Goal: Task Accomplishment & Management: Manage account settings

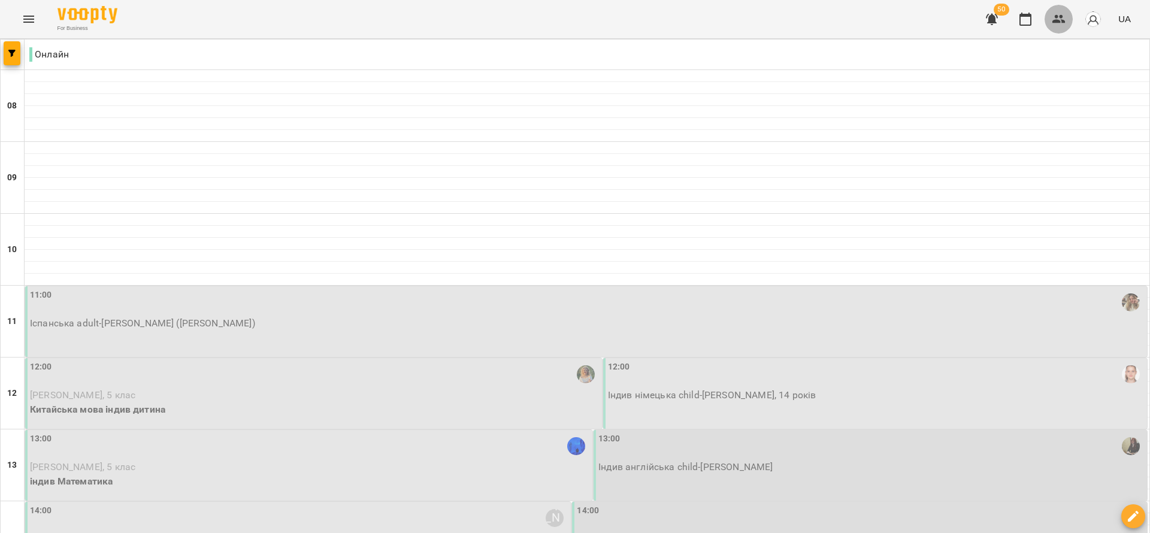
click at [1051, 16] on button "button" at bounding box center [1058, 19] width 29 height 29
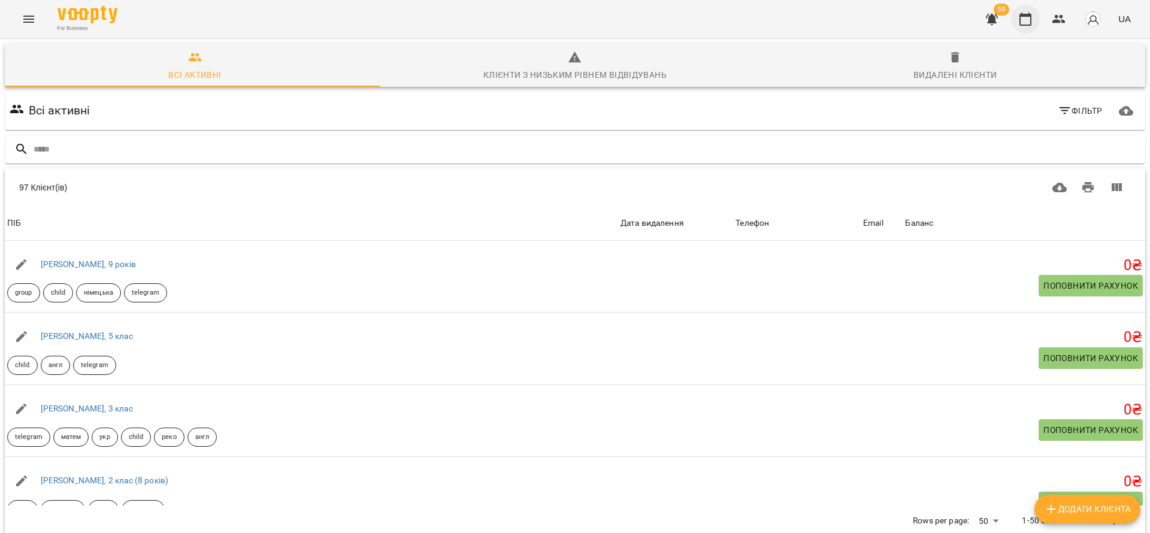
click at [1024, 16] on icon "button" at bounding box center [1025, 19] width 12 height 13
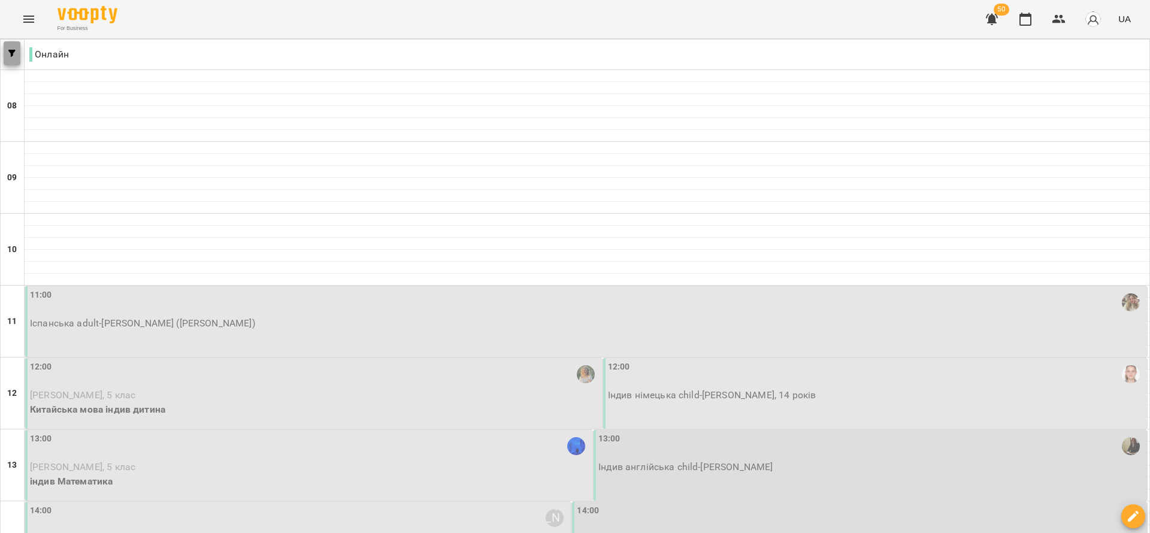
click at [9, 57] on button "button" at bounding box center [12, 53] width 17 height 24
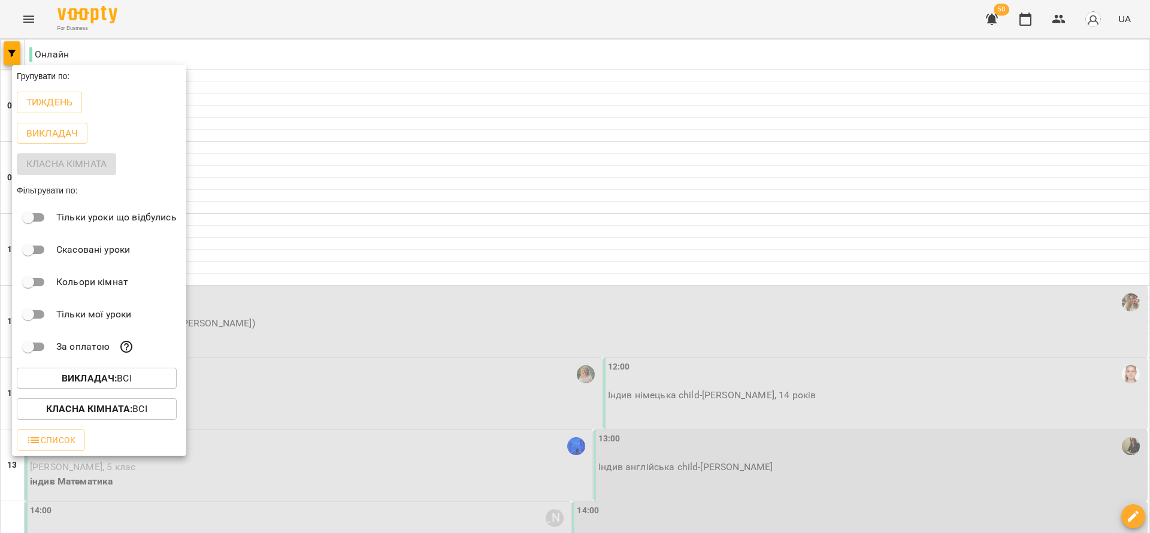
click at [104, 389] on button "Викладач : Всі" at bounding box center [97, 379] width 160 height 22
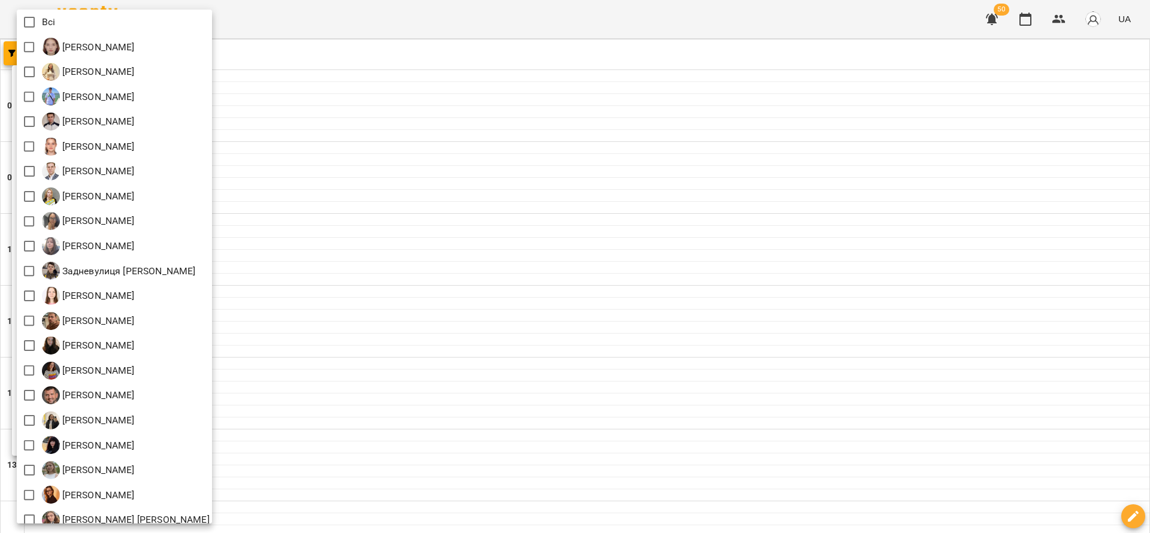
scroll to position [360, 0]
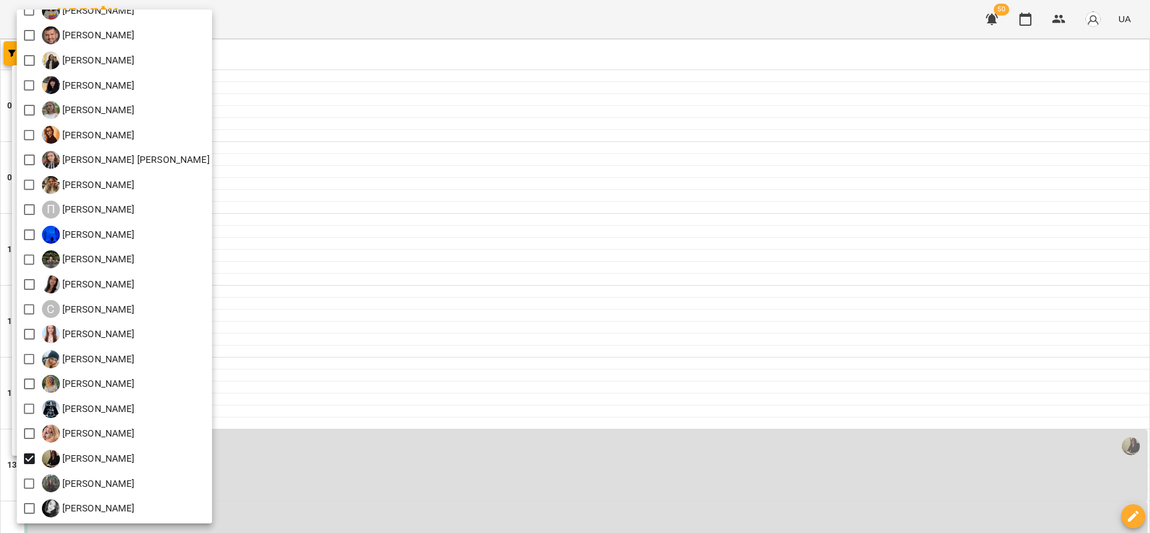
click at [455, 308] on div at bounding box center [575, 266] width 1150 height 533
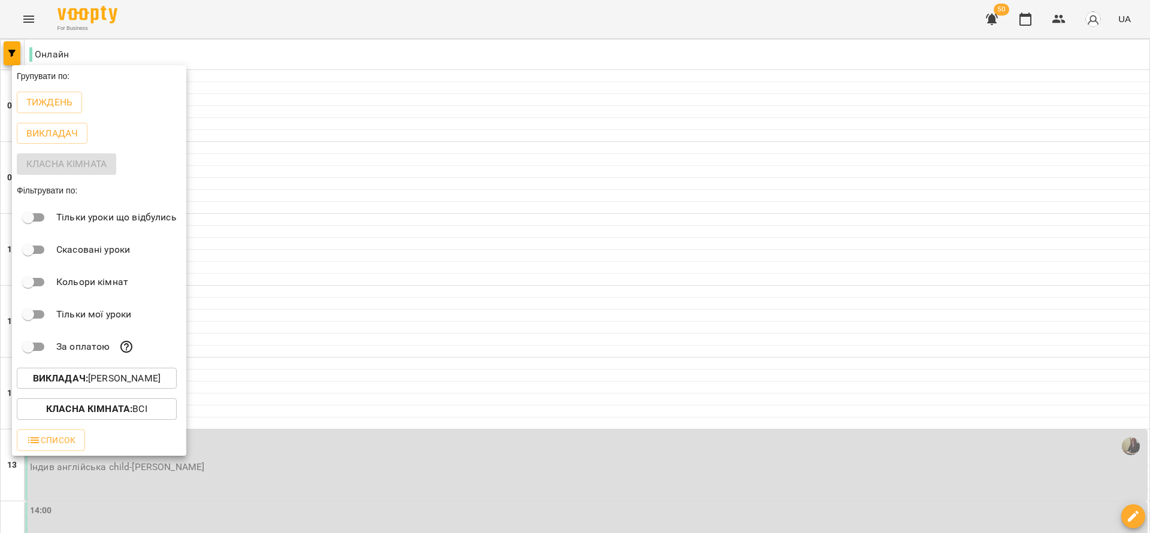
click at [563, 514] on div at bounding box center [575, 266] width 1150 height 533
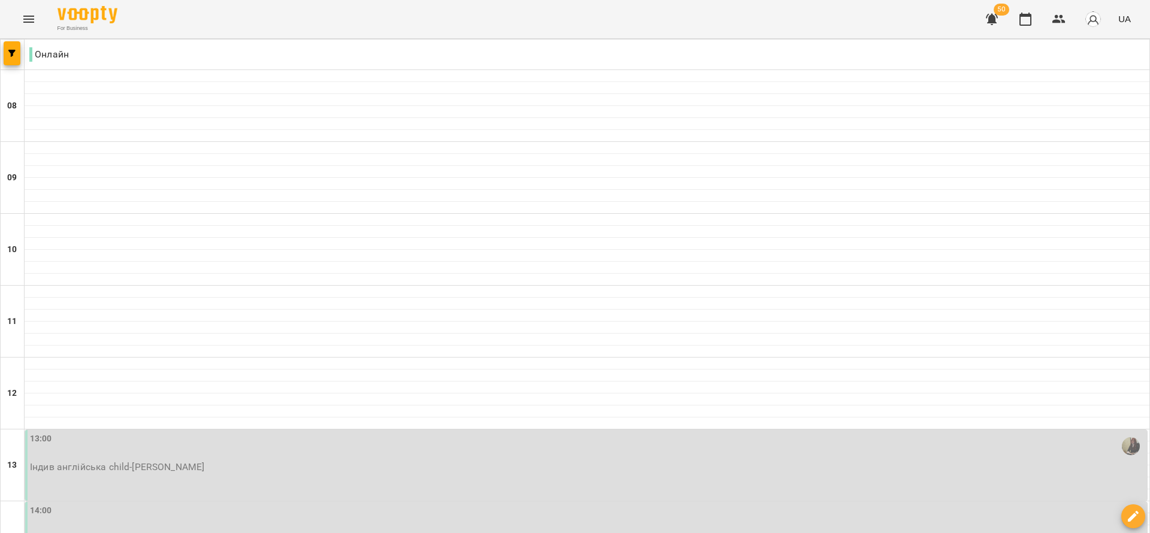
click at [575, 508] on div "Групувати по: Тиждень Викладач Класна кімната Фільтрувати по: Тільки уроки що в…" at bounding box center [575, 266] width 1150 height 533
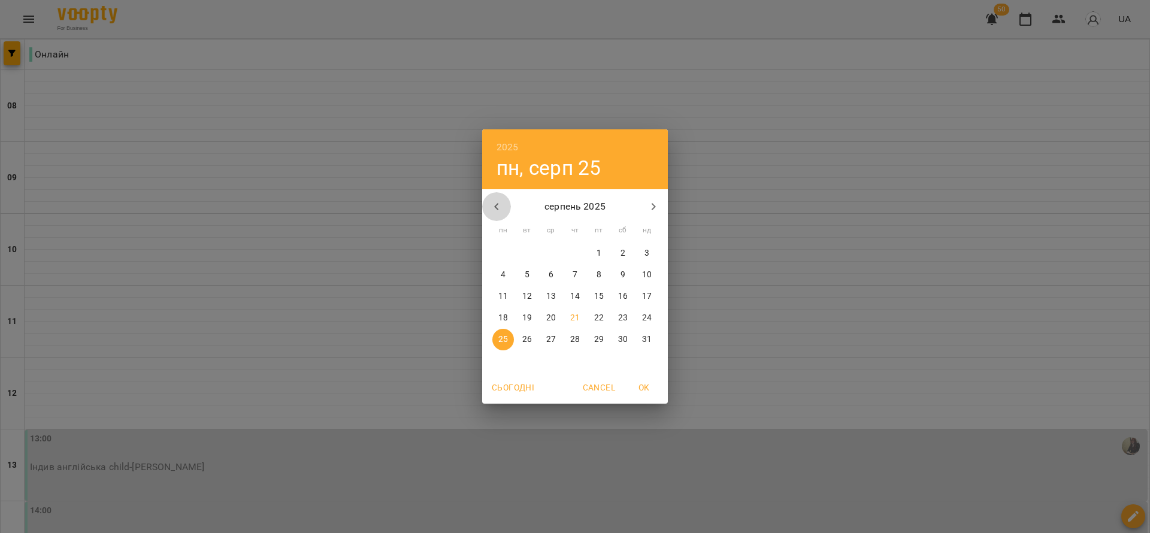
click at [492, 205] on icon "button" at bounding box center [496, 206] width 14 height 14
click at [504, 320] on p "21" at bounding box center [503, 318] width 10 height 12
type input "**********"
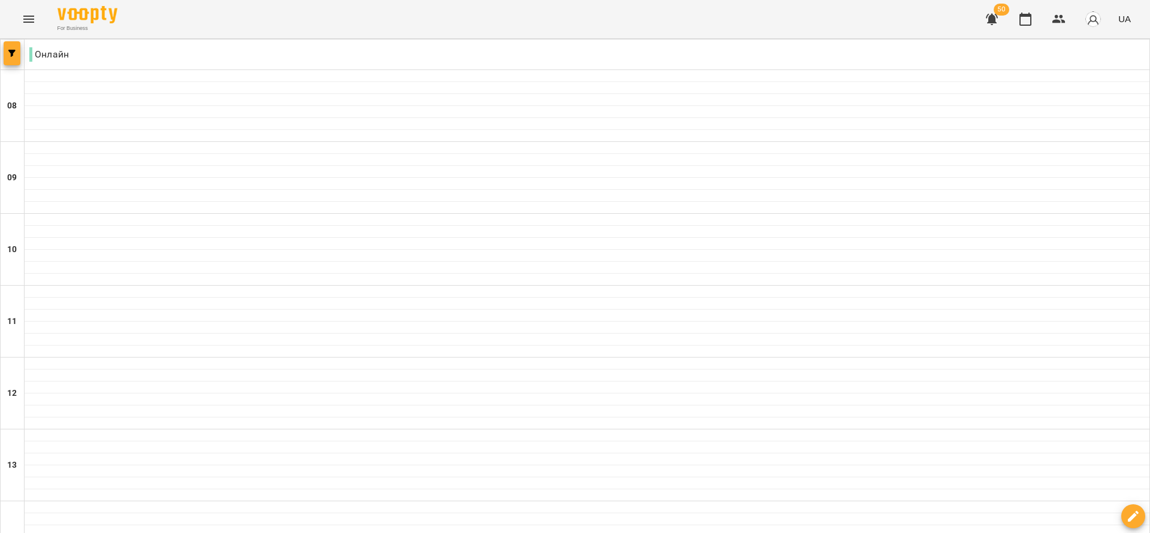
click at [11, 52] on icon "button" at bounding box center [11, 53] width 7 height 7
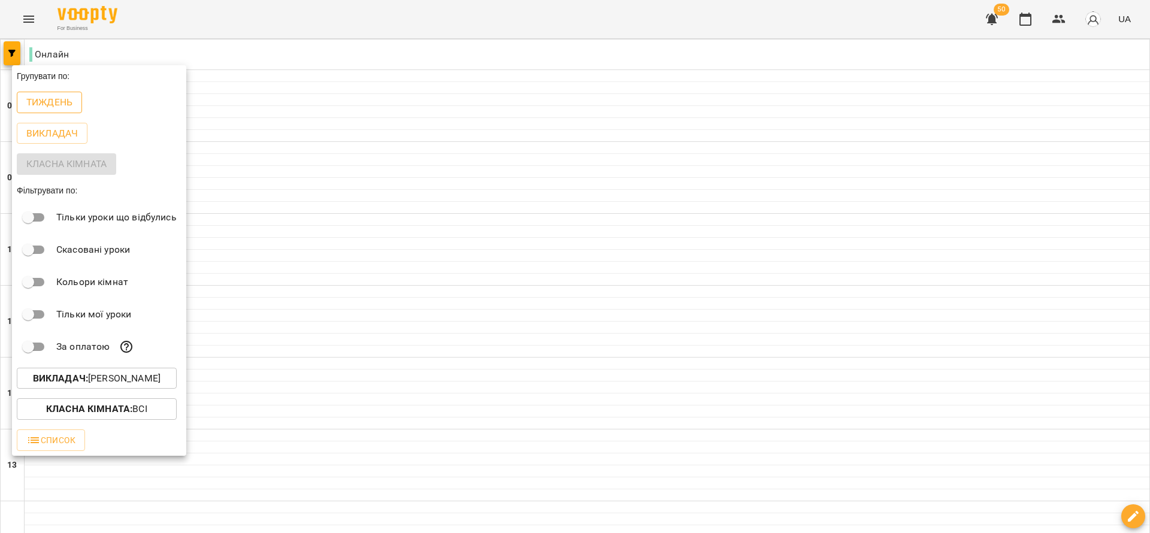
click at [46, 104] on p "Тиждень" at bounding box center [49, 102] width 46 height 14
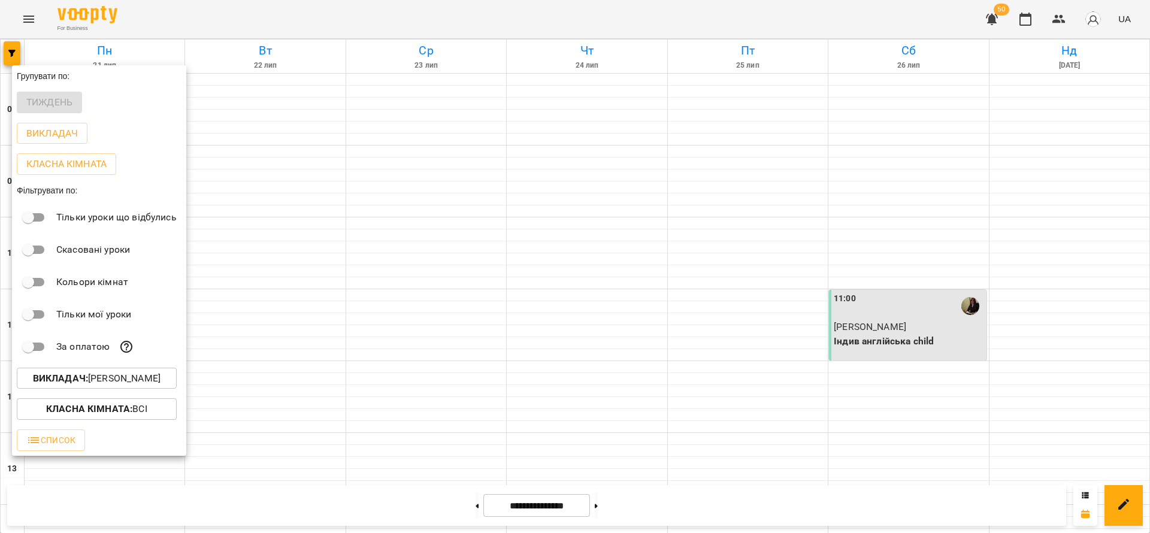
click at [521, 253] on div at bounding box center [575, 266] width 1150 height 533
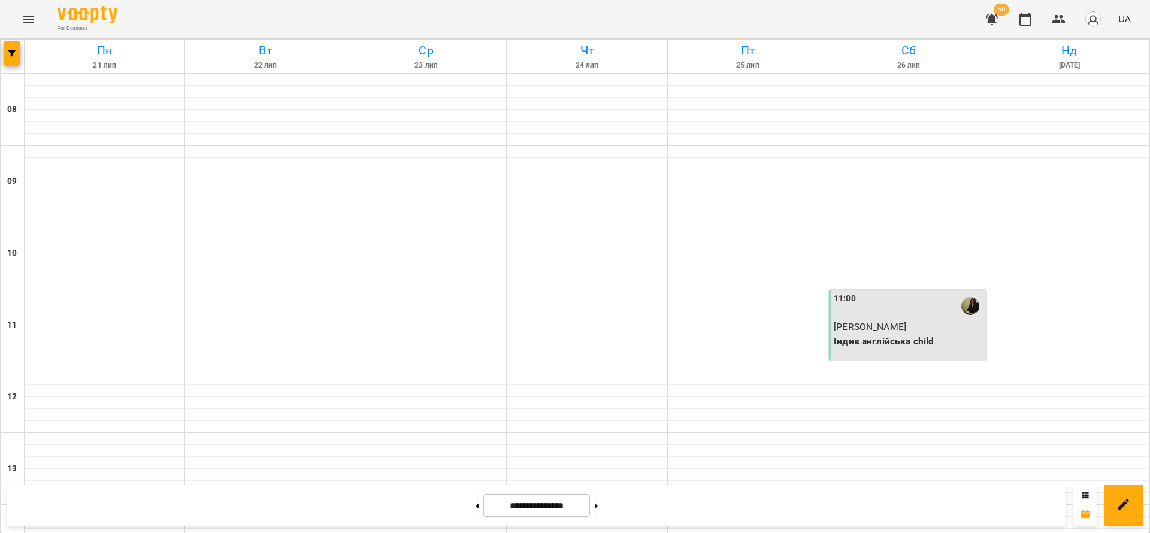
scroll to position [26, 0]
click at [598, 504] on button at bounding box center [596, 505] width 3 height 26
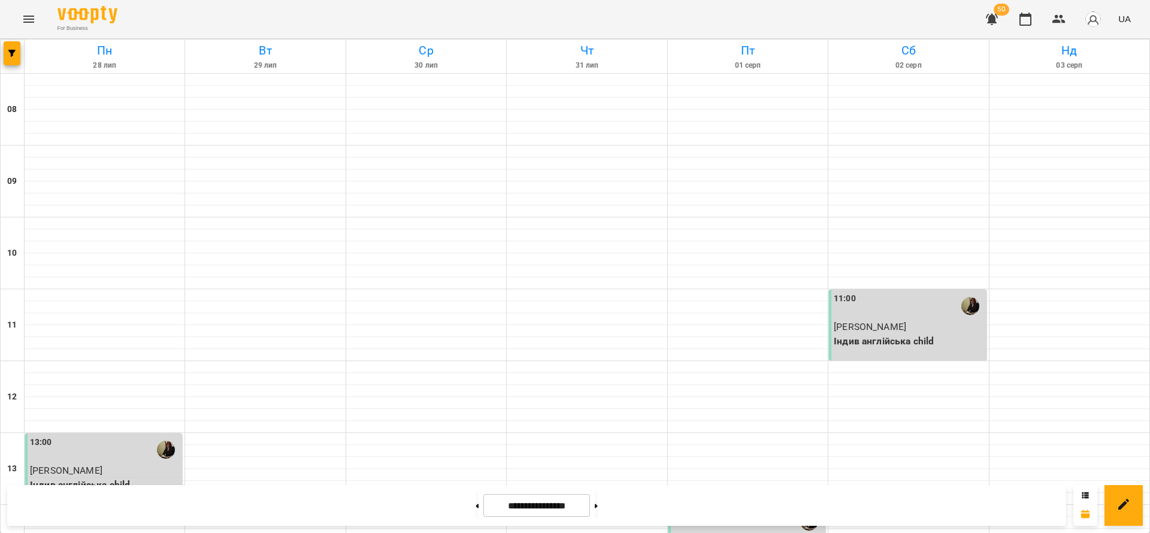
scroll to position [359, 0]
click at [7, 57] on button "button" at bounding box center [12, 53] width 17 height 24
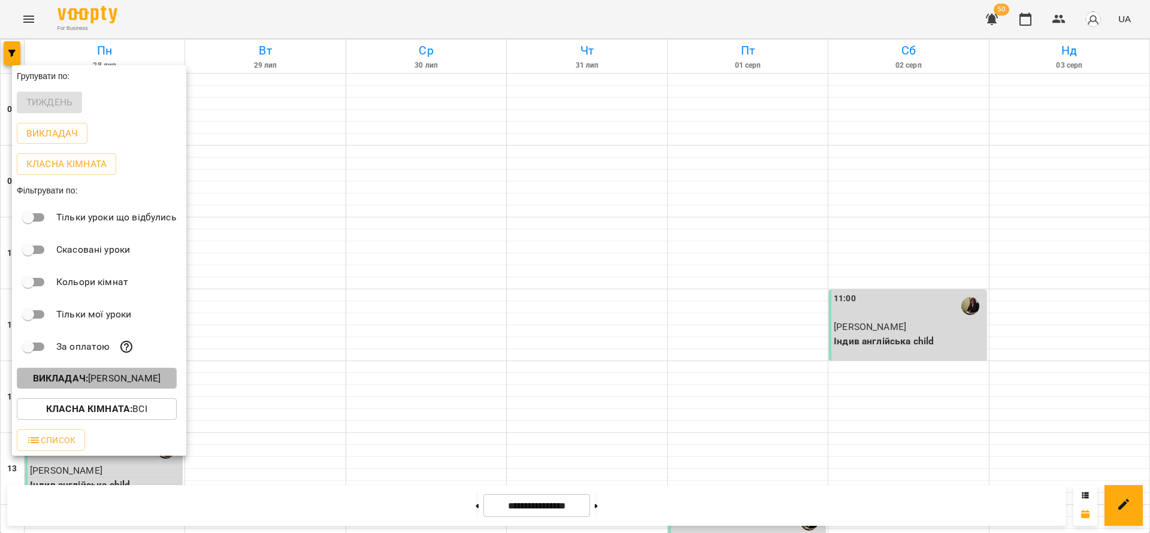
click at [119, 389] on button "Викладач : [PERSON_NAME]" at bounding box center [97, 379] width 160 height 22
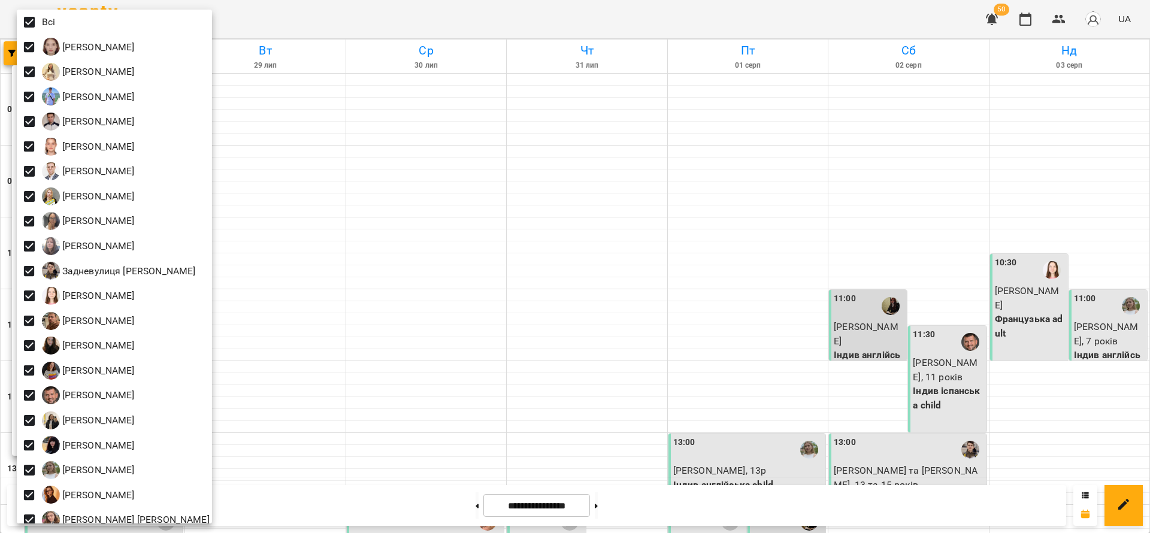
click at [549, 511] on div at bounding box center [575, 266] width 1150 height 533
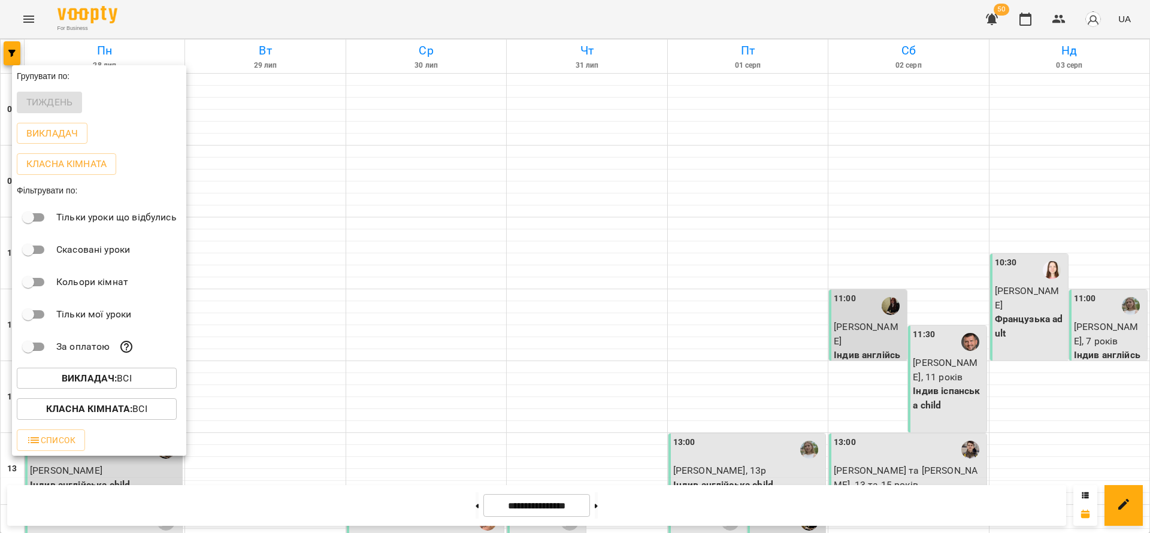
click at [545, 509] on div at bounding box center [575, 266] width 1150 height 533
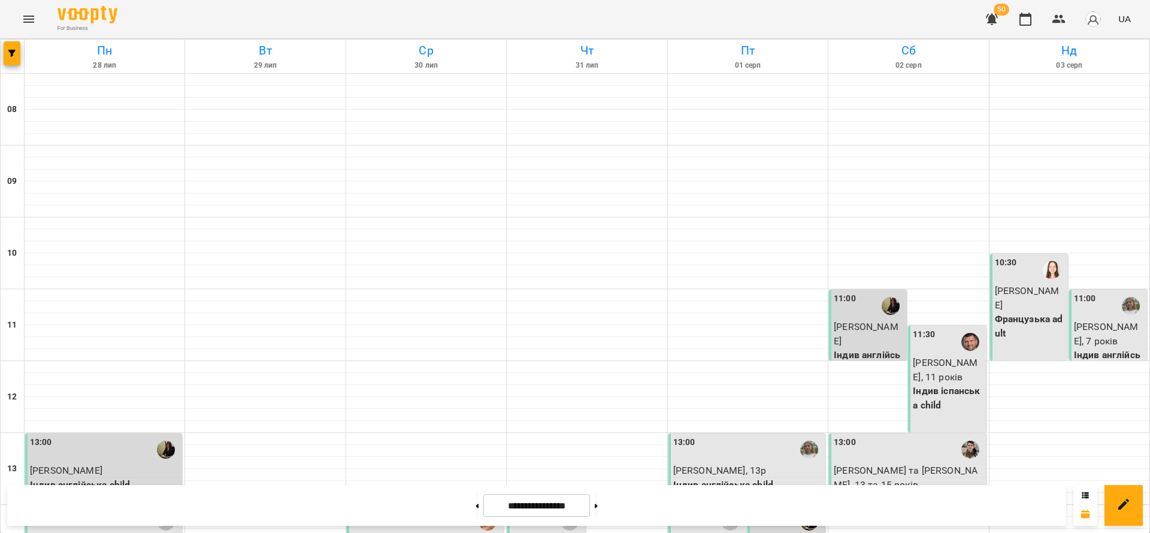
click at [540, 509] on div "Групувати по: Тиждень Викладач Класна кімната Фільтрувати по: Тільки уроки що в…" at bounding box center [575, 266] width 1150 height 533
click at [545, 507] on input "**********" at bounding box center [536, 505] width 107 height 23
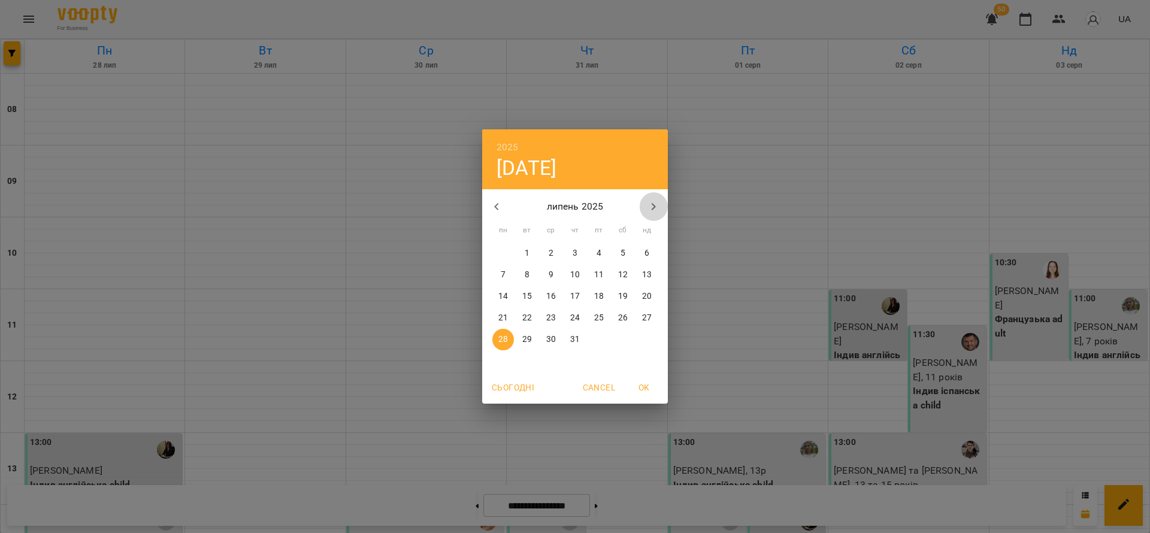
click at [649, 208] on icon "button" at bounding box center [653, 206] width 14 height 14
click at [571, 319] on p "21" at bounding box center [575, 318] width 10 height 12
type input "**********"
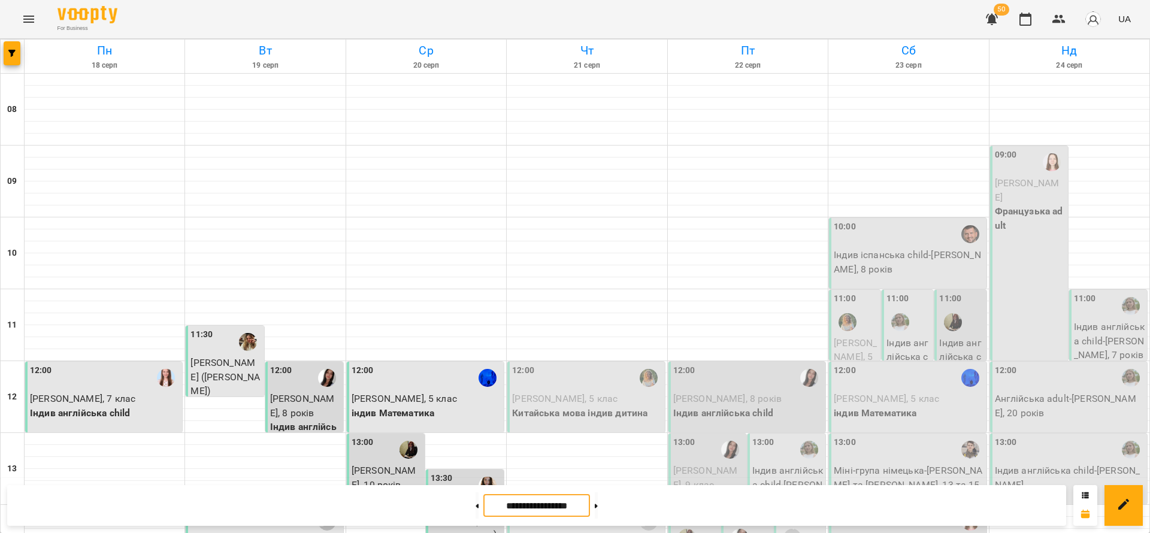
click at [580, 505] on input "**********" at bounding box center [536, 505] width 107 height 23
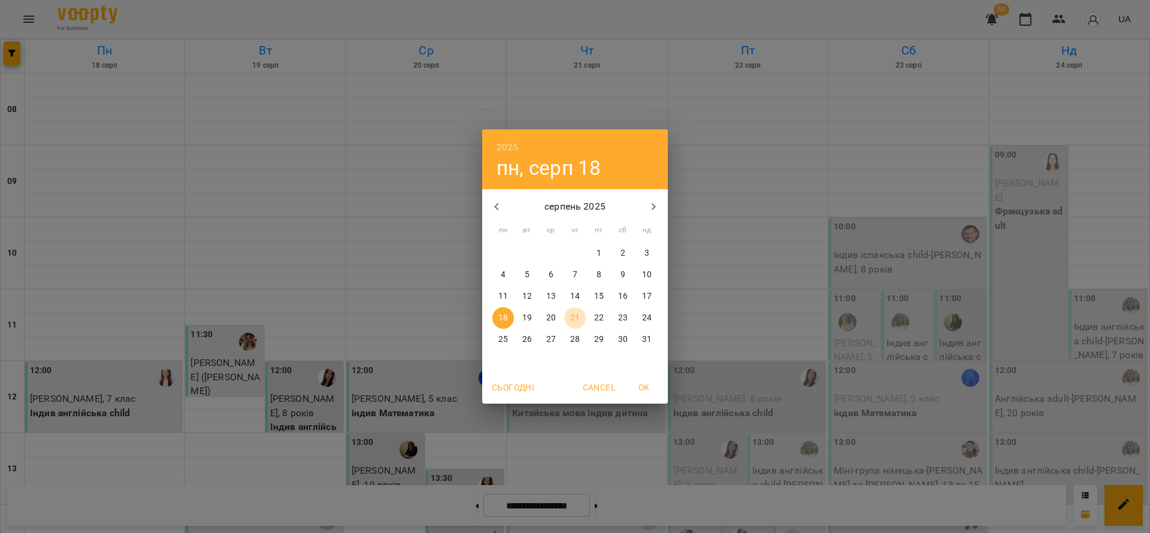
click at [578, 320] on p "21" at bounding box center [575, 318] width 10 height 12
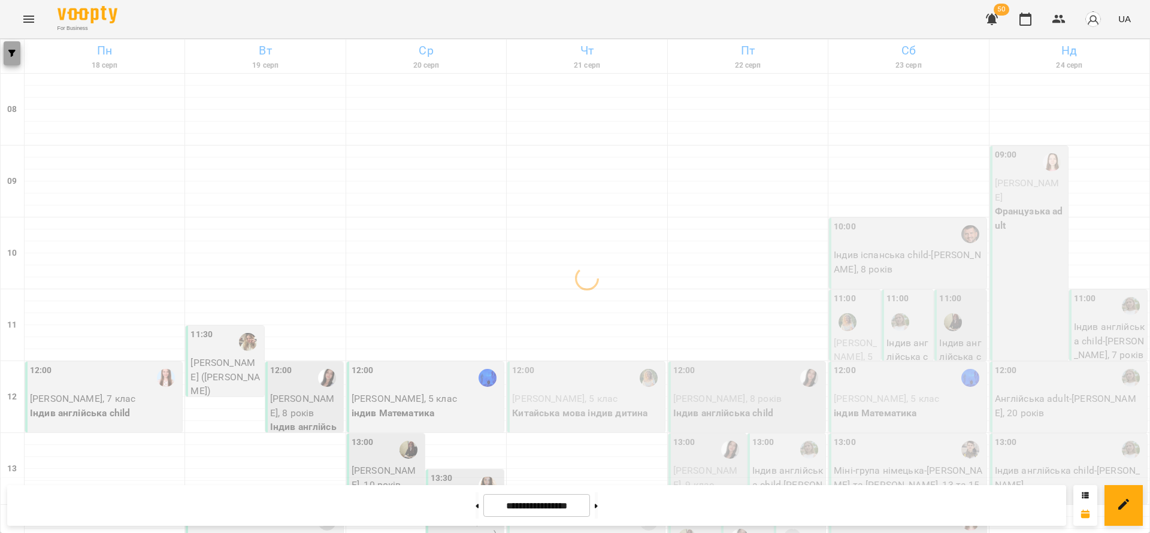
click at [15, 45] on button "button" at bounding box center [12, 53] width 17 height 24
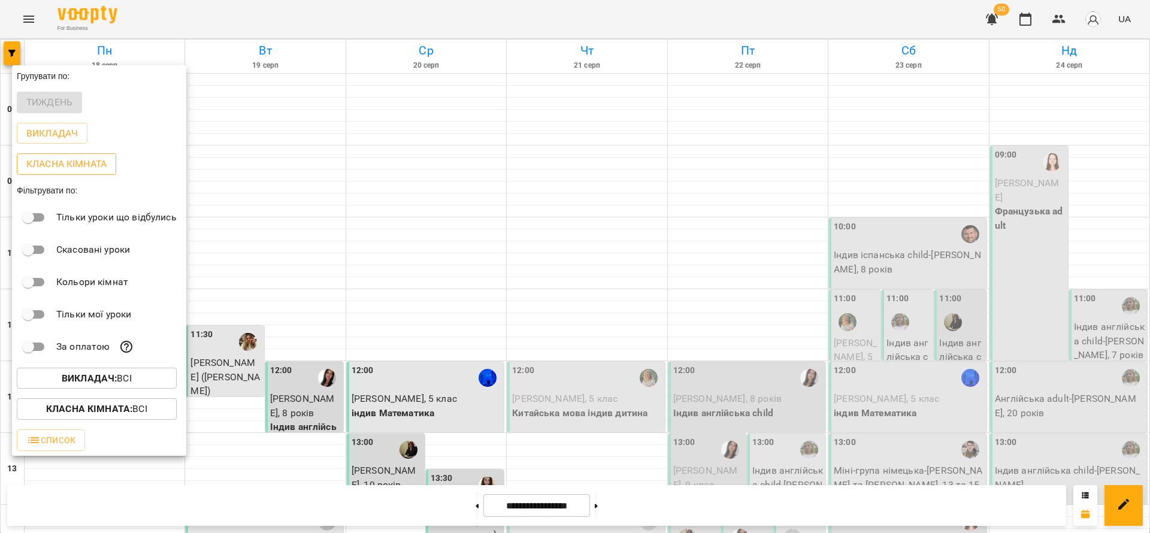
click at [57, 164] on p "Класна кімната" at bounding box center [66, 164] width 80 height 14
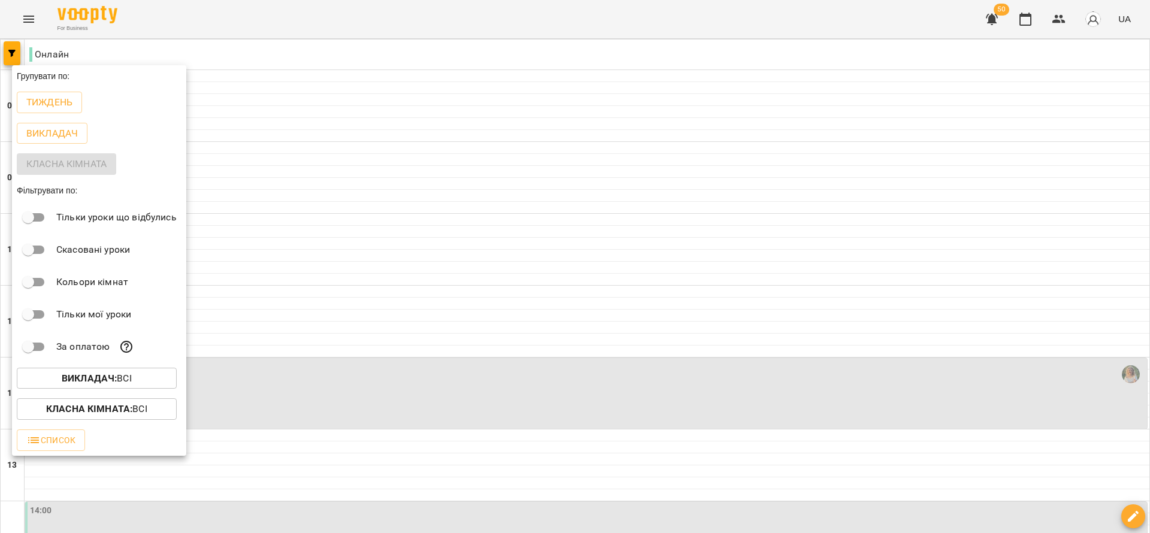
click at [468, 365] on div at bounding box center [575, 266] width 1150 height 533
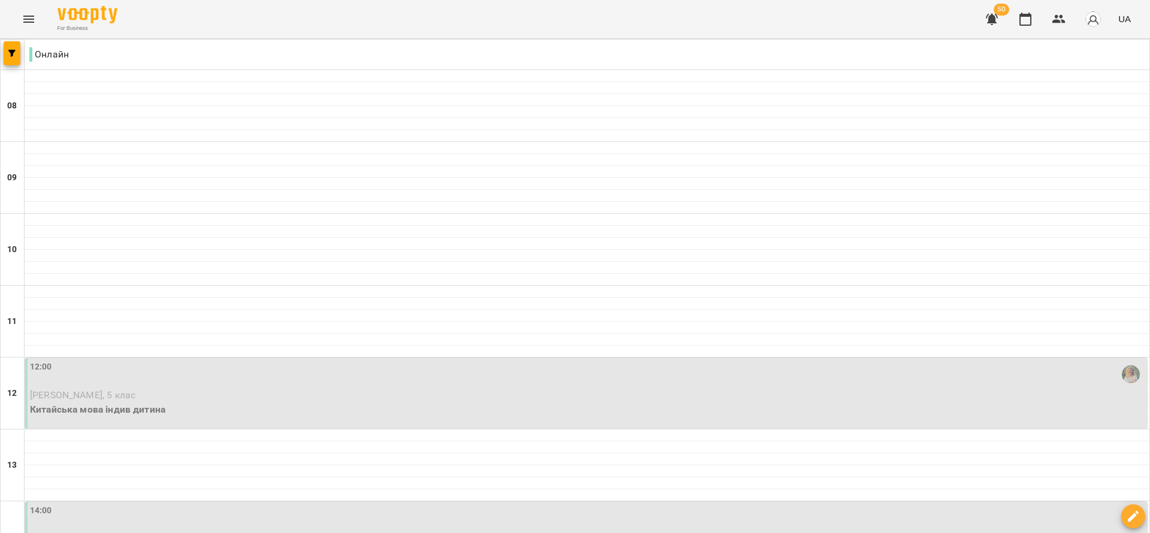
scroll to position [700, 0]
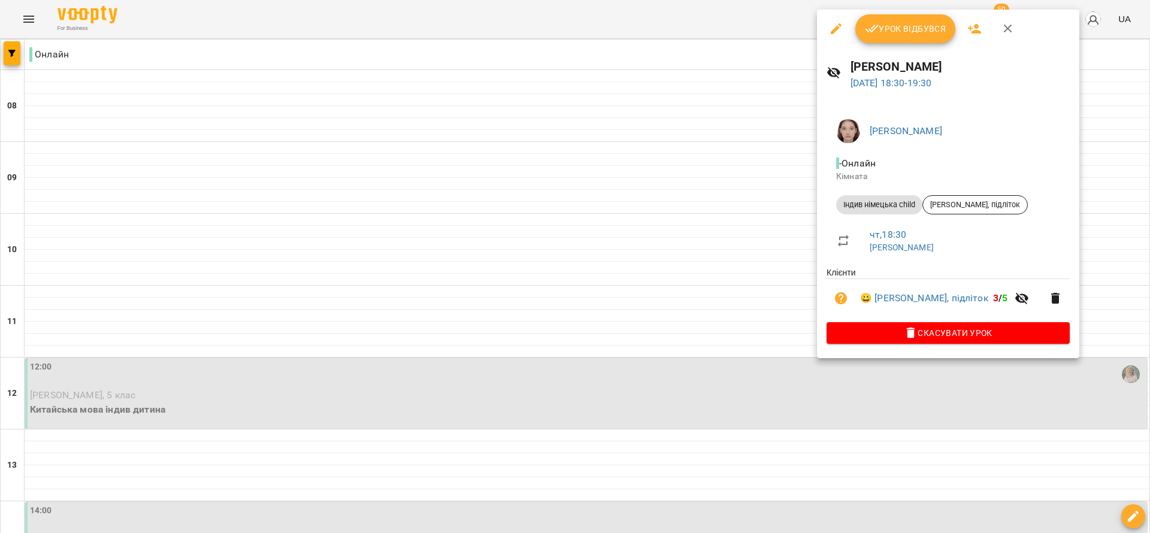
click at [688, 142] on div at bounding box center [575, 266] width 1150 height 533
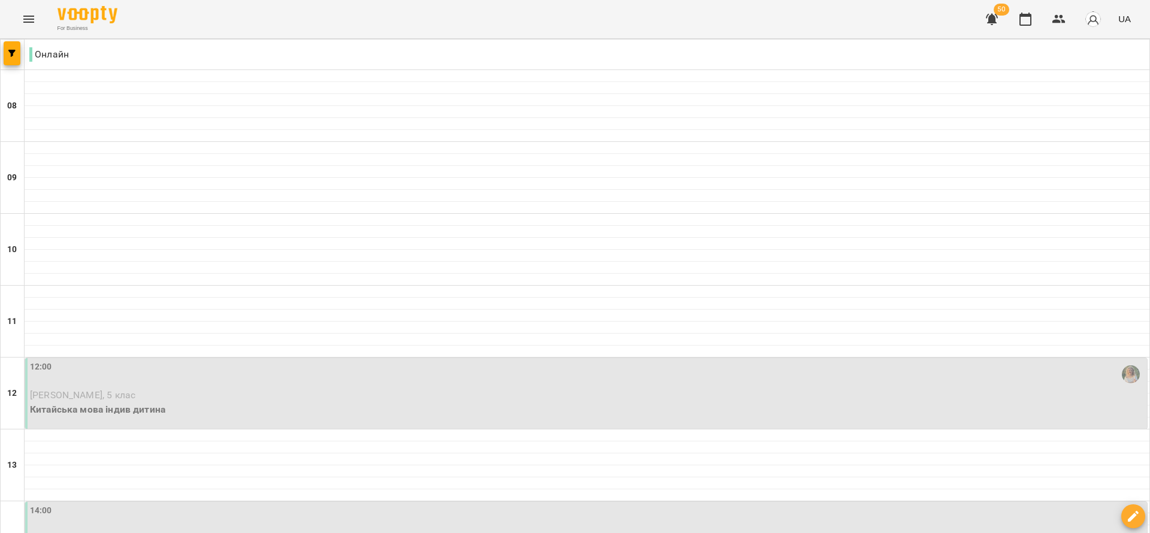
scroll to position [766, 0]
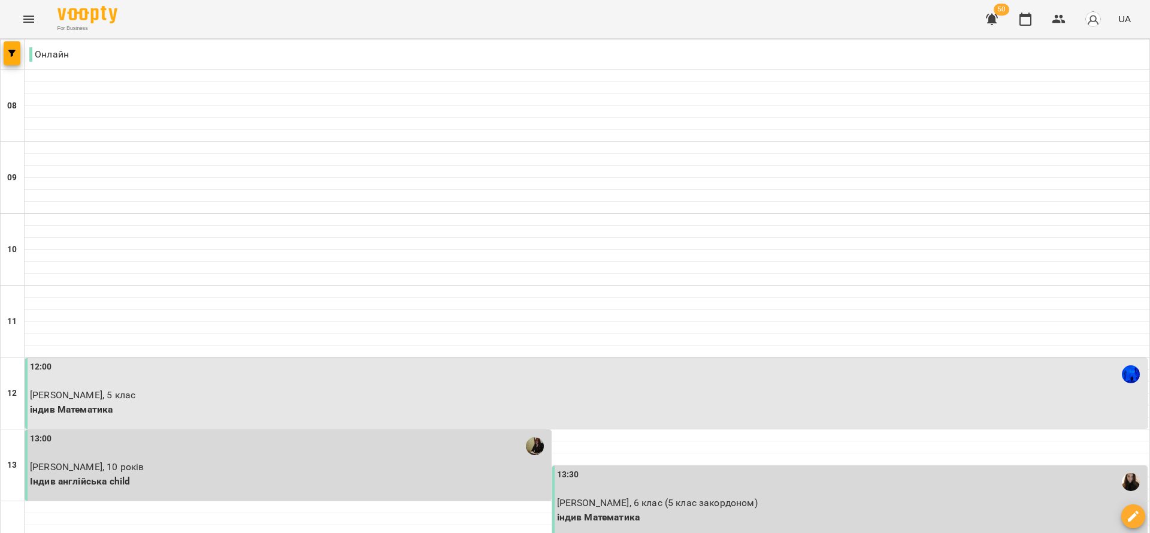
scroll to position [0, 0]
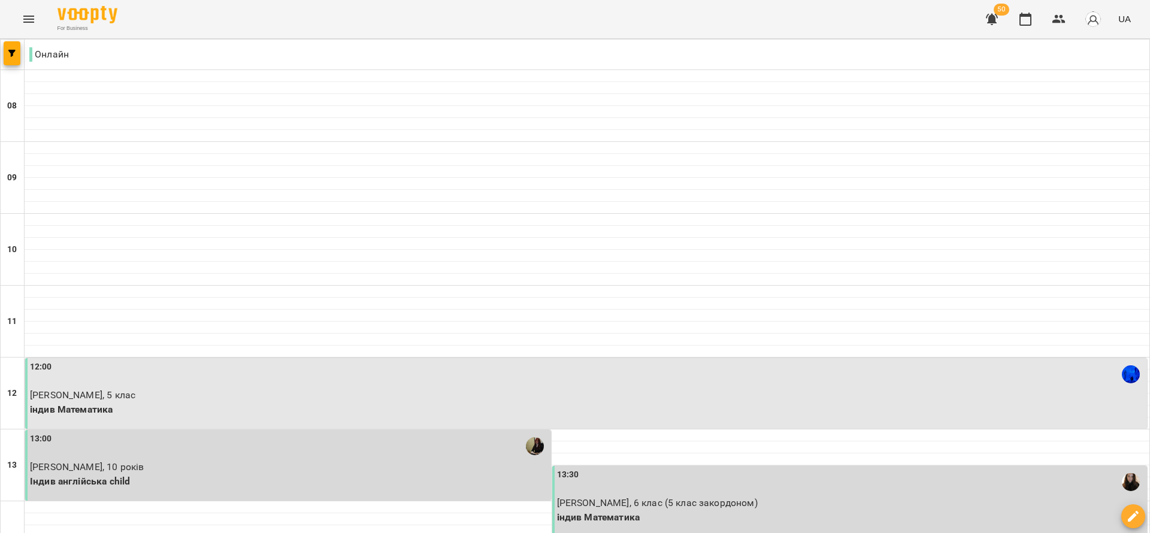
scroll to position [359, 0]
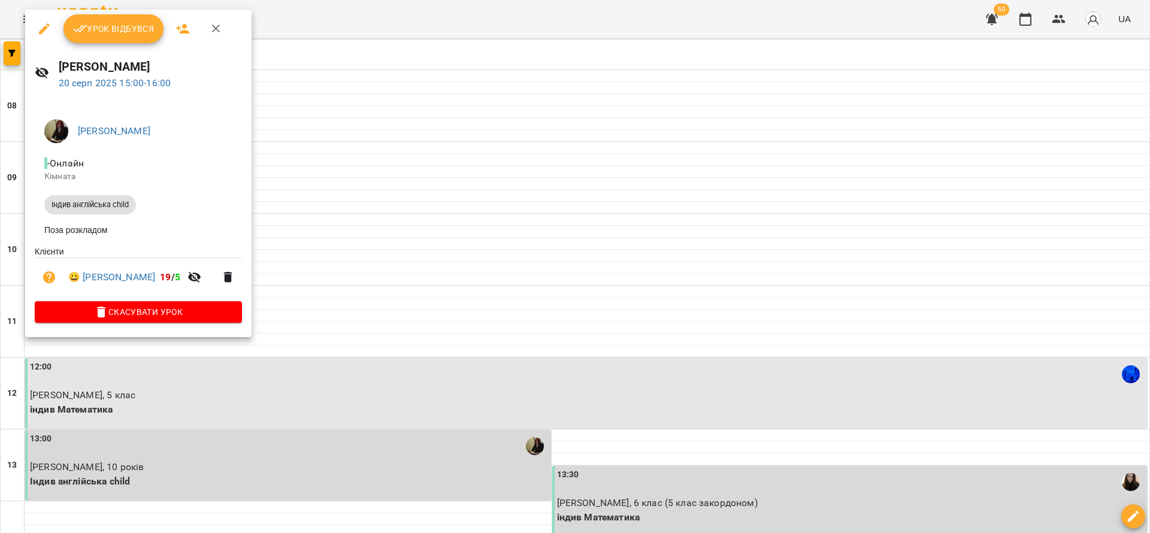
click at [112, 32] on span "Урок відбувся" at bounding box center [113, 29] width 81 height 14
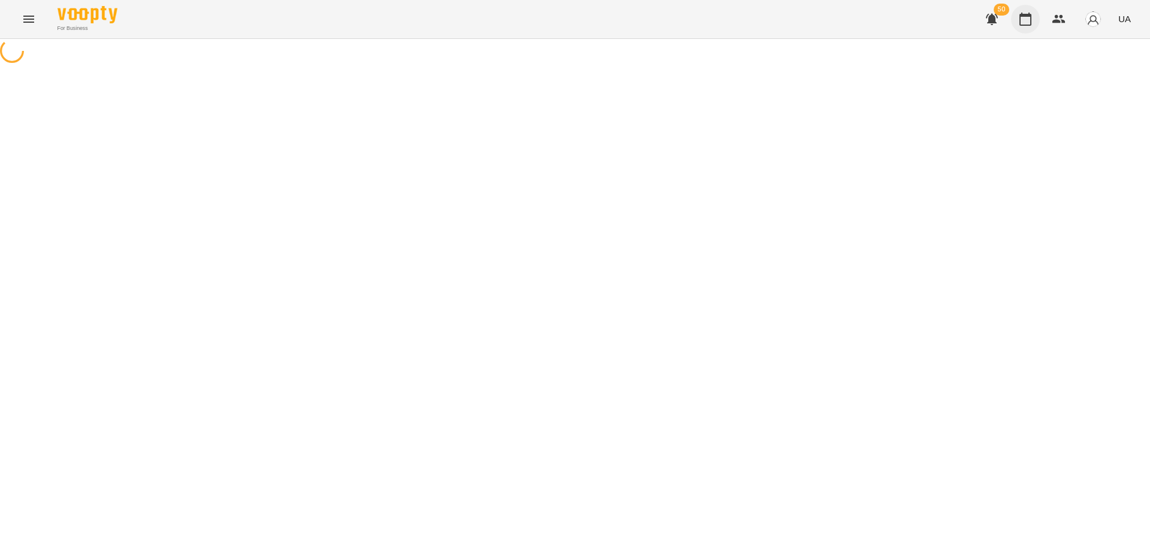
click at [1038, 20] on button "button" at bounding box center [1025, 19] width 29 height 29
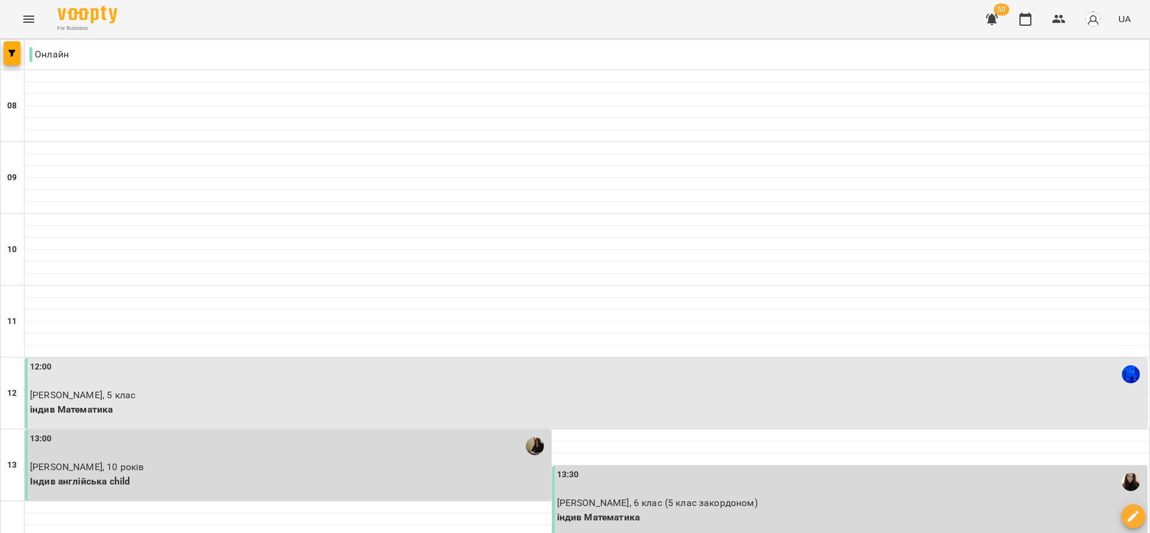
scroll to position [718, 0]
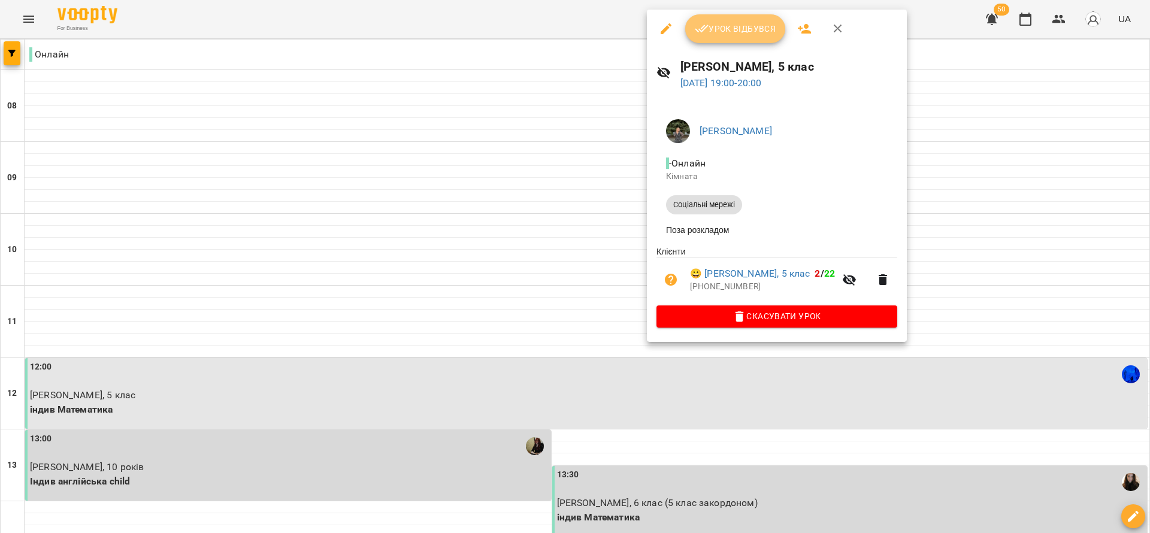
click at [705, 30] on icon "button" at bounding box center [701, 29] width 14 height 14
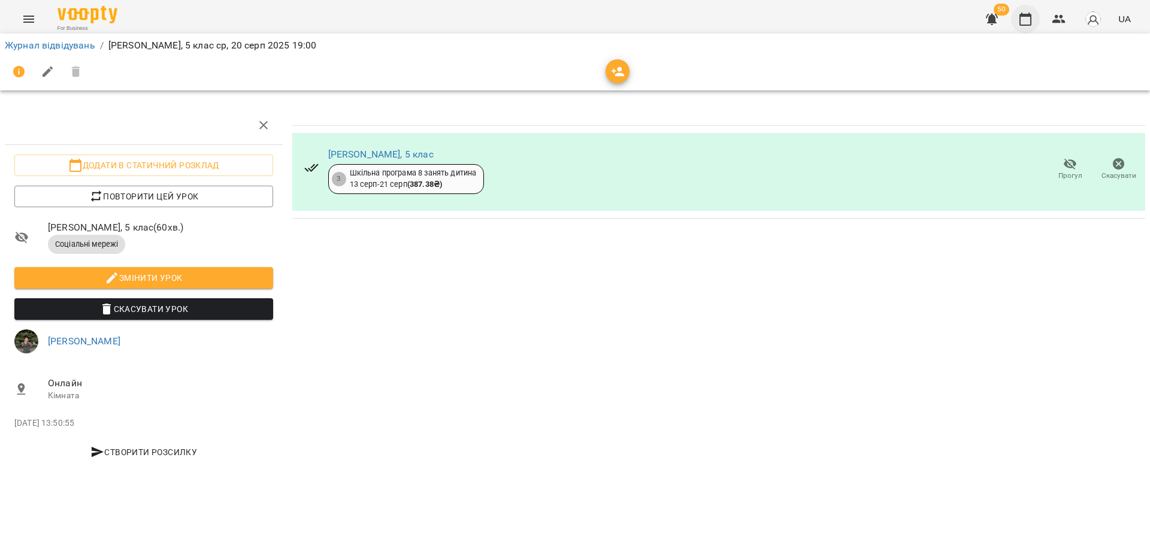
click at [1026, 17] on icon "button" at bounding box center [1025, 19] width 14 height 14
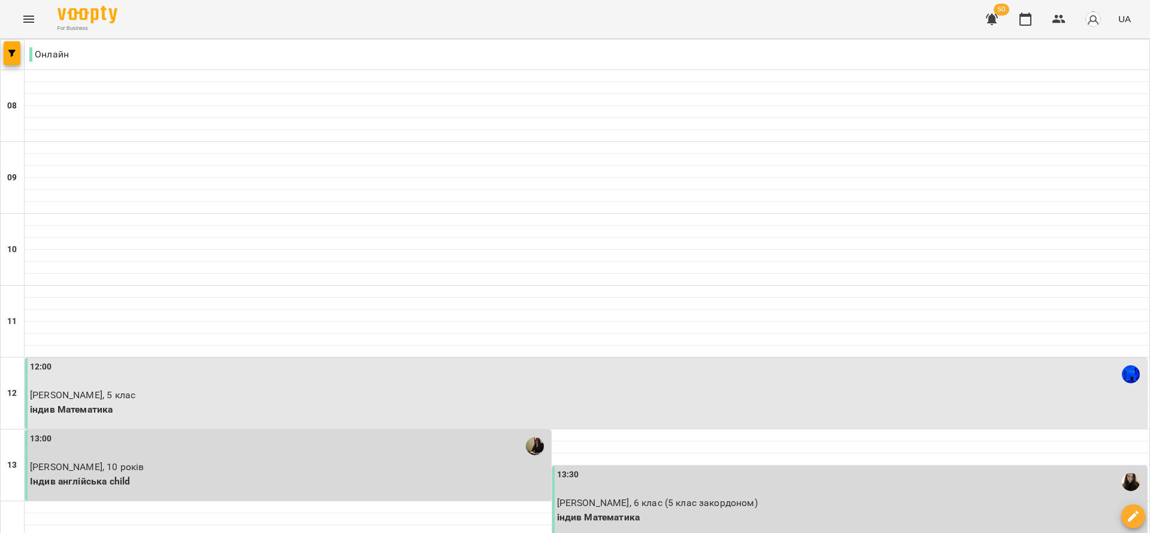
scroll to position [718, 0]
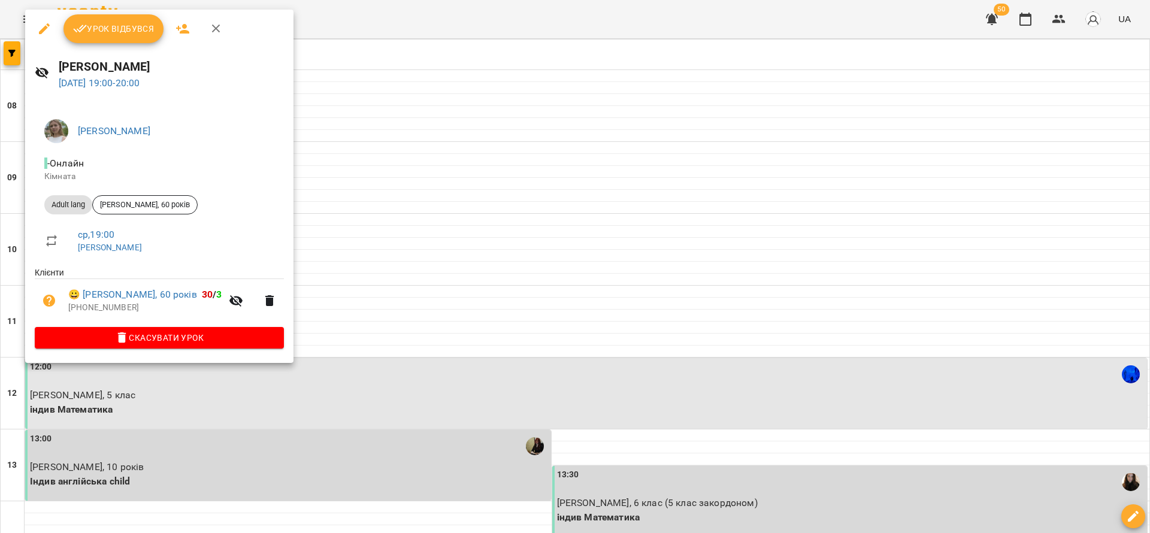
click at [111, 22] on span "Урок відбувся" at bounding box center [113, 29] width 81 height 14
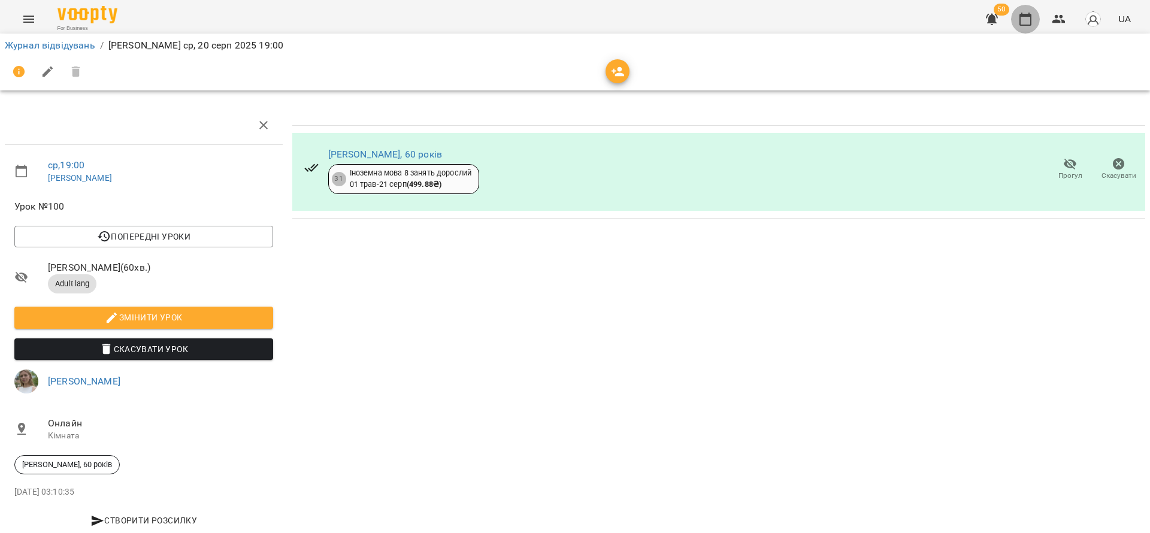
click at [1030, 15] on icon "button" at bounding box center [1025, 19] width 12 height 13
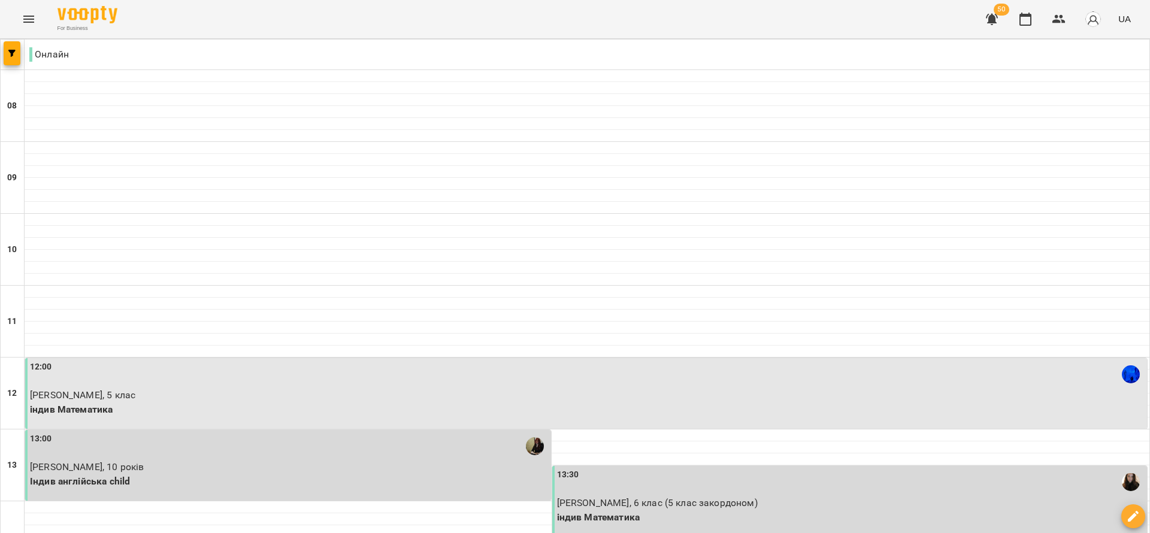
scroll to position [718, 0]
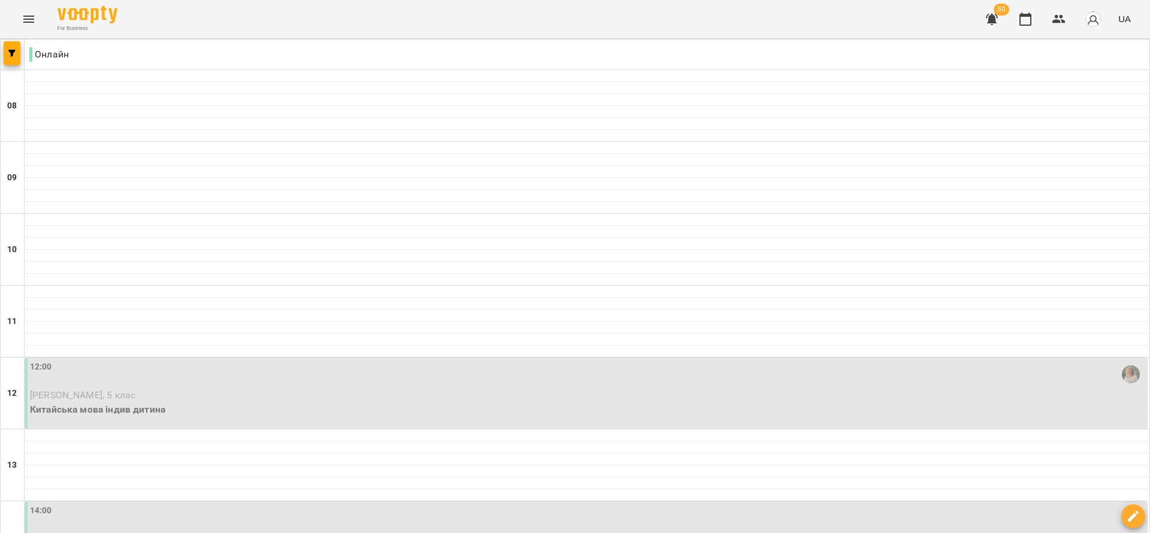
scroll to position [180, 0]
